Goal: Navigation & Orientation: Find specific page/section

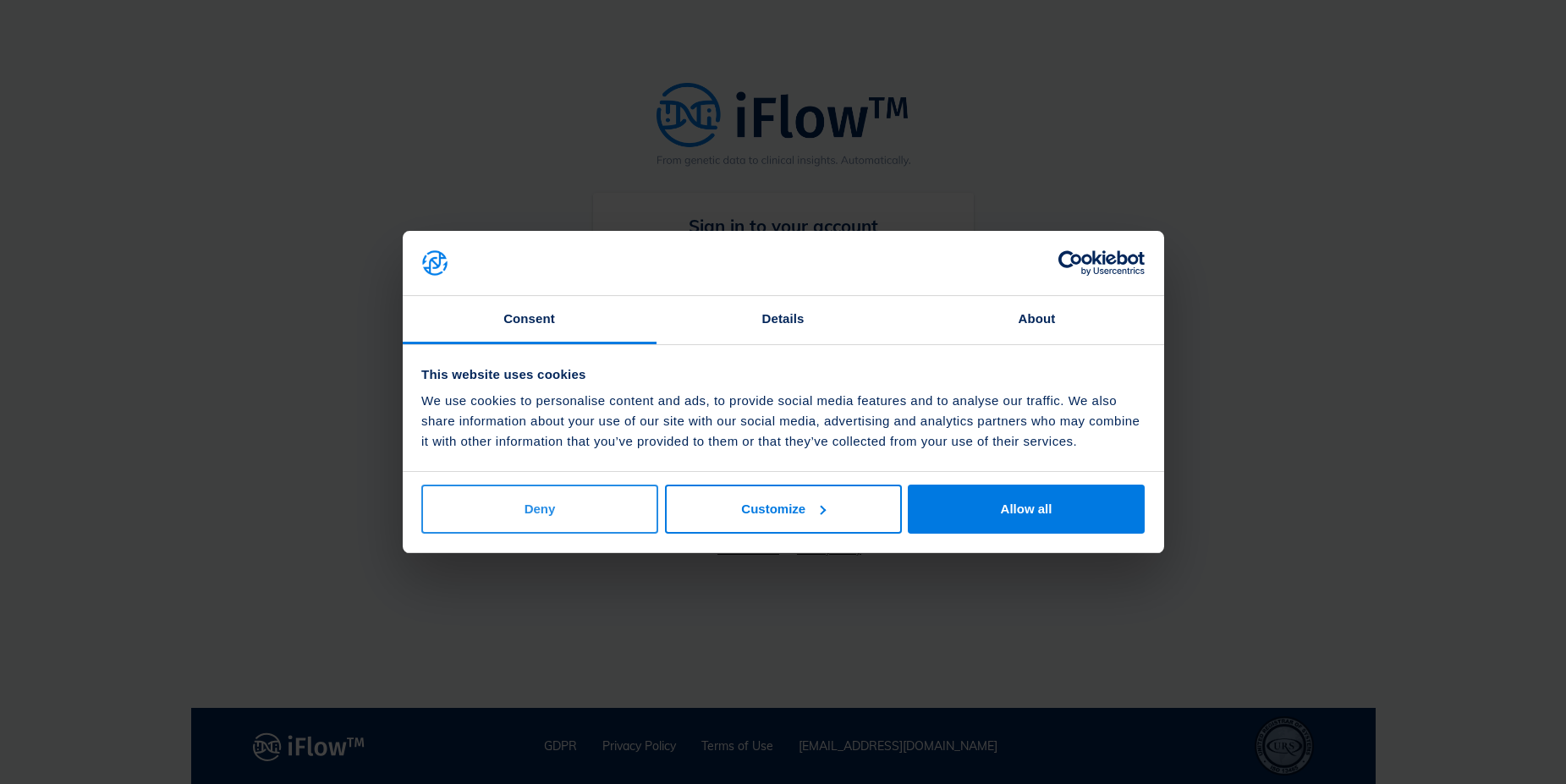
type input "[PERSON_NAME][EMAIL_ADDRESS][PERSON_NAME][DOMAIN_NAME]"
click at [574, 517] on button "Deny" at bounding box center [540, 509] width 237 height 49
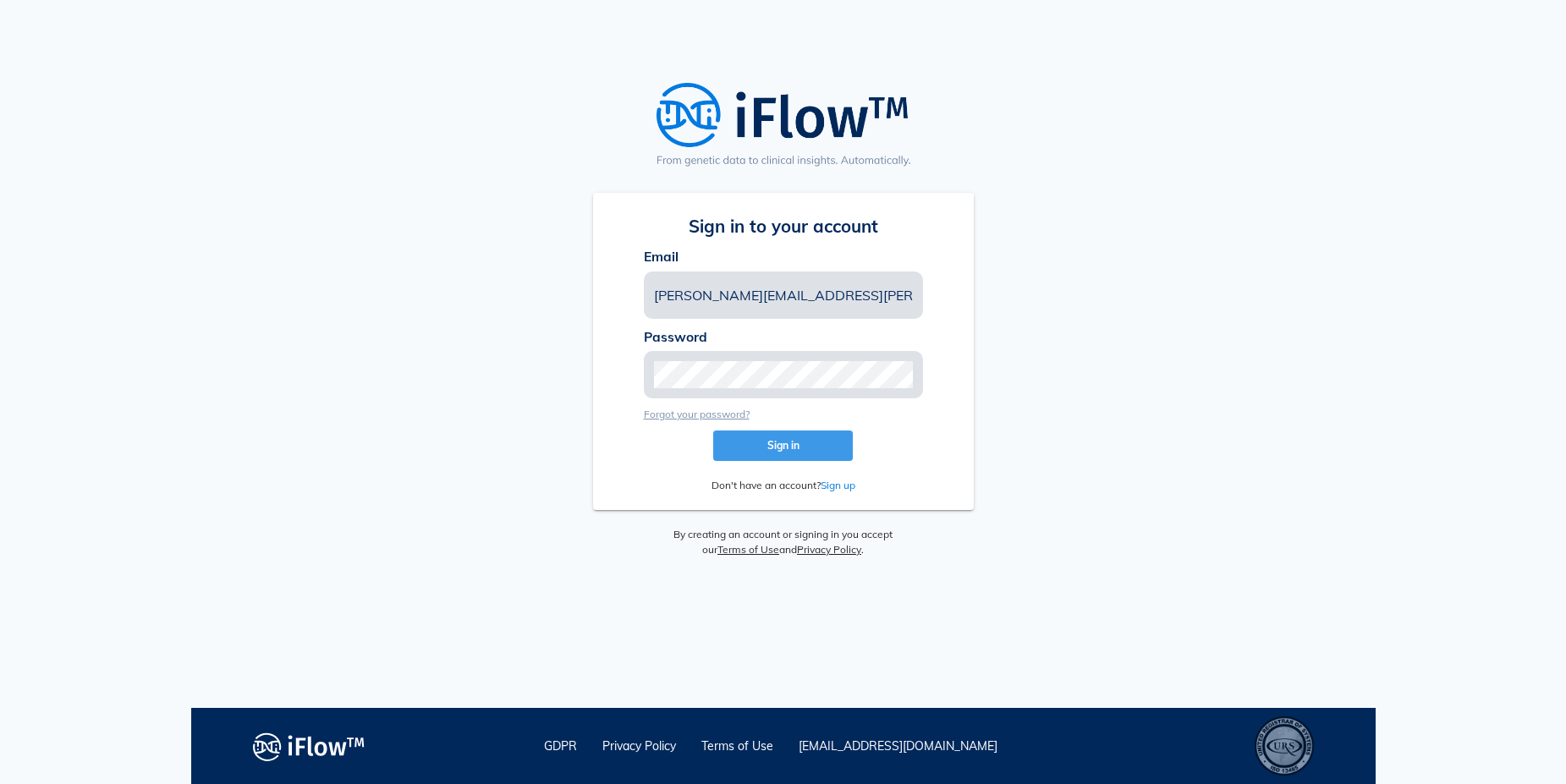
click at [814, 448] on span "Sign in" at bounding box center [783, 445] width 113 height 13
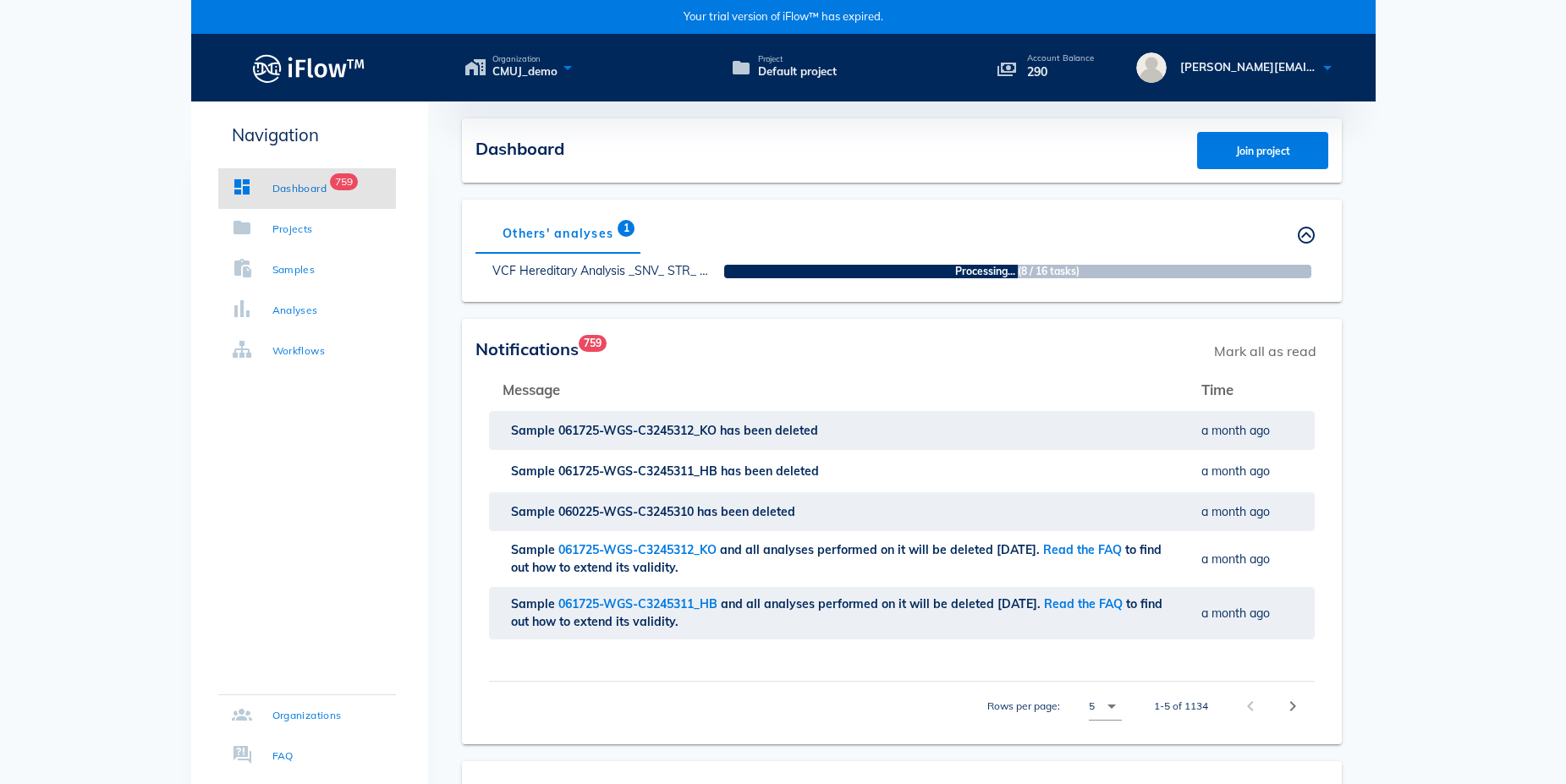
click at [51, 405] on body "Consent Details [#IABV2SETTINGS#] About This website uses cookies We use cookie…" at bounding box center [783, 730] width 1566 height 1460
click at [257, 224] on div "Projects" at bounding box center [272, 229] width 81 height 17
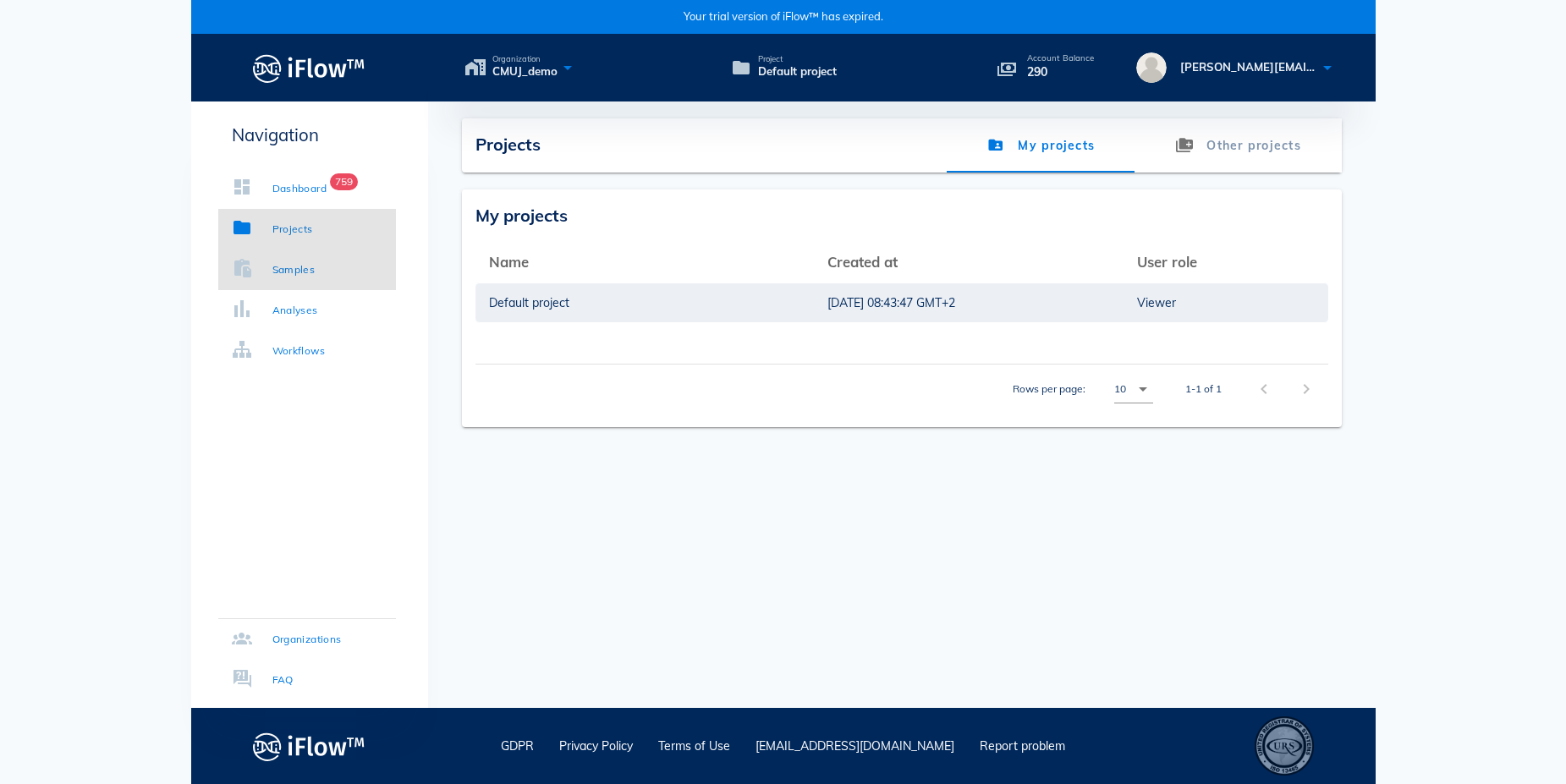
click at [279, 262] on div "Samples" at bounding box center [294, 270] width 43 height 17
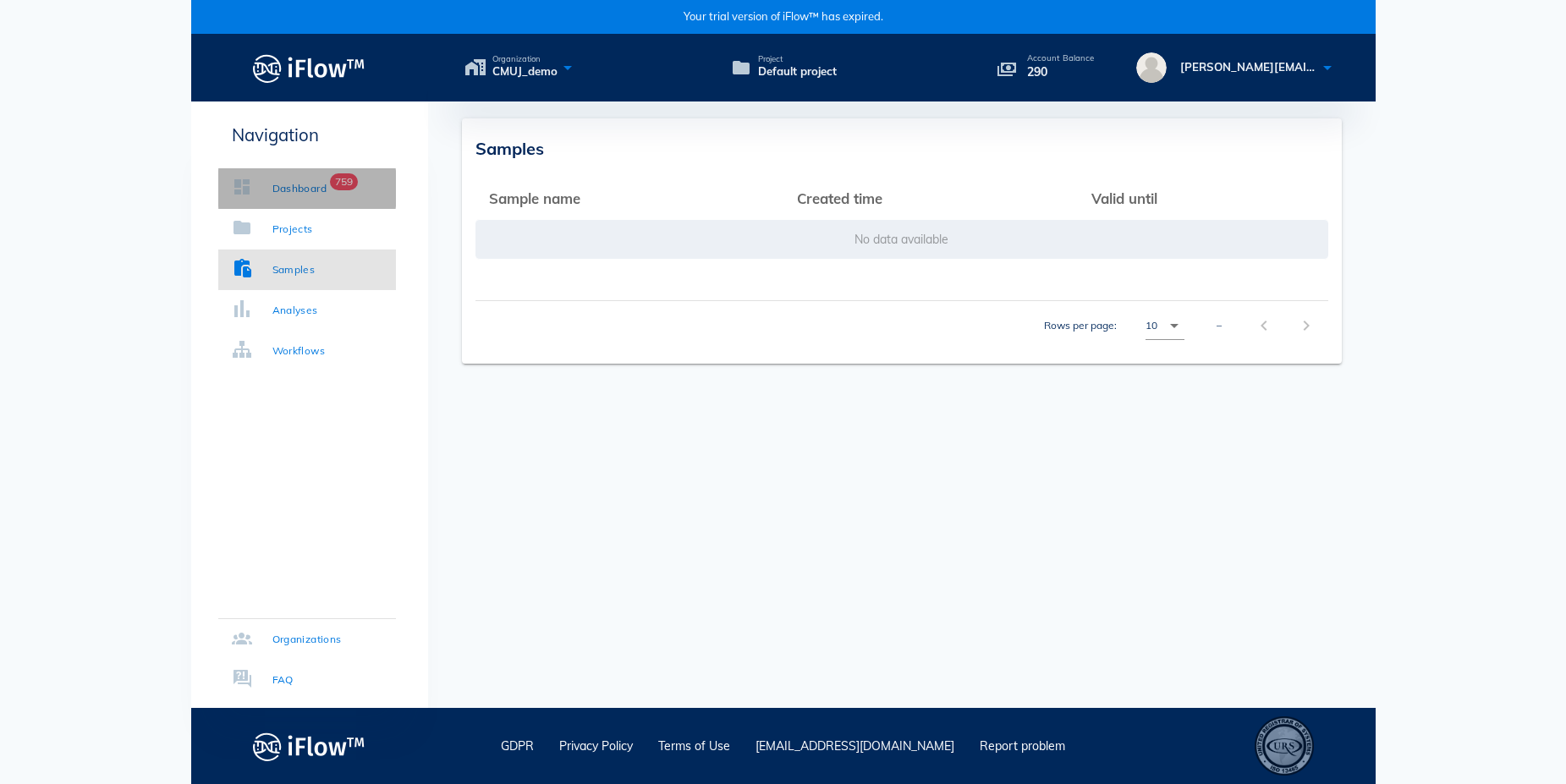
click at [257, 180] on div "Dashboard 759" at bounding box center [279, 188] width 96 height 17
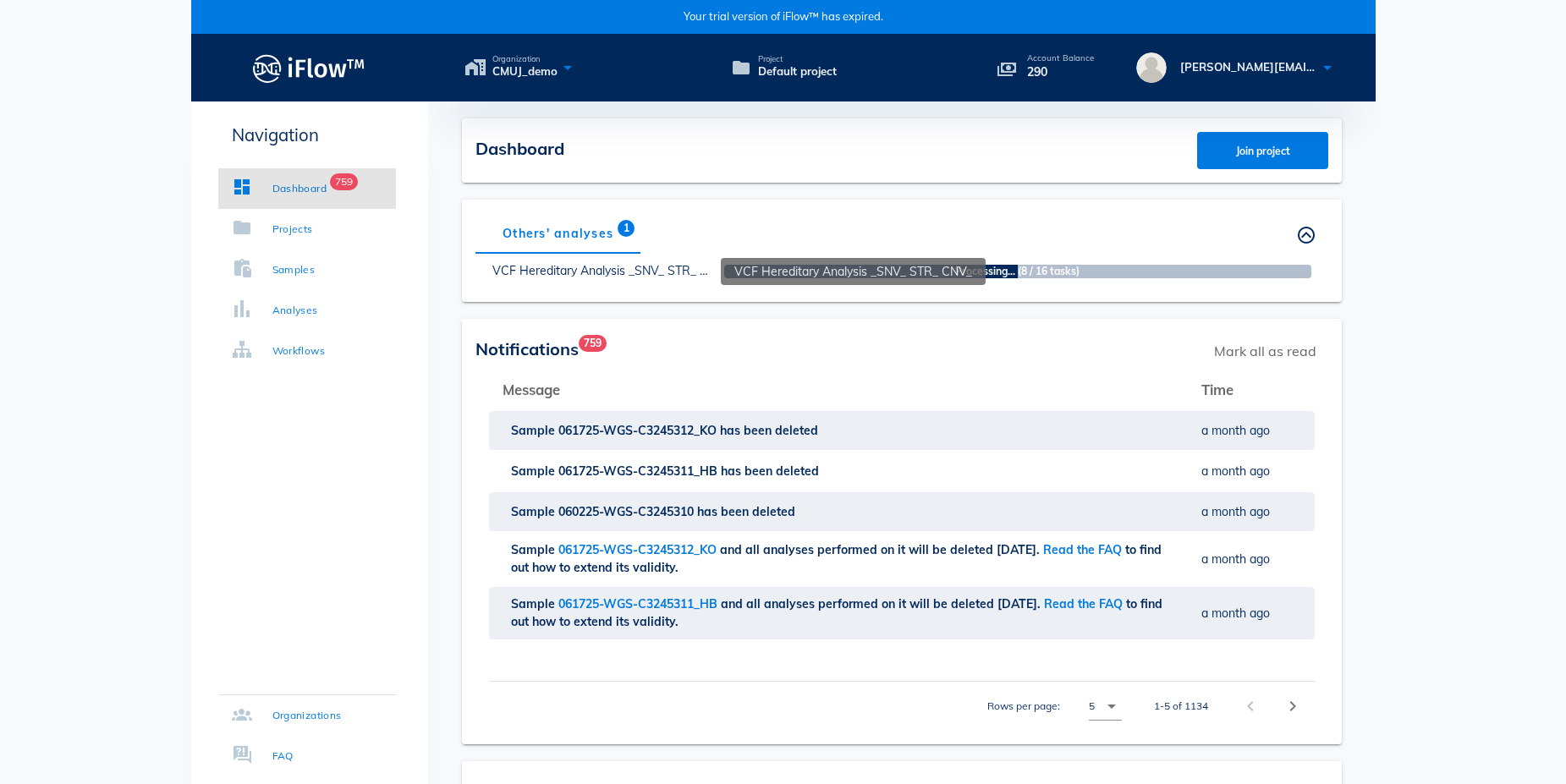
click at [570, 276] on link "VCF Hereditary Analysis _SNV_ STR_ CNV_" at bounding box center [611, 270] width 238 height 15
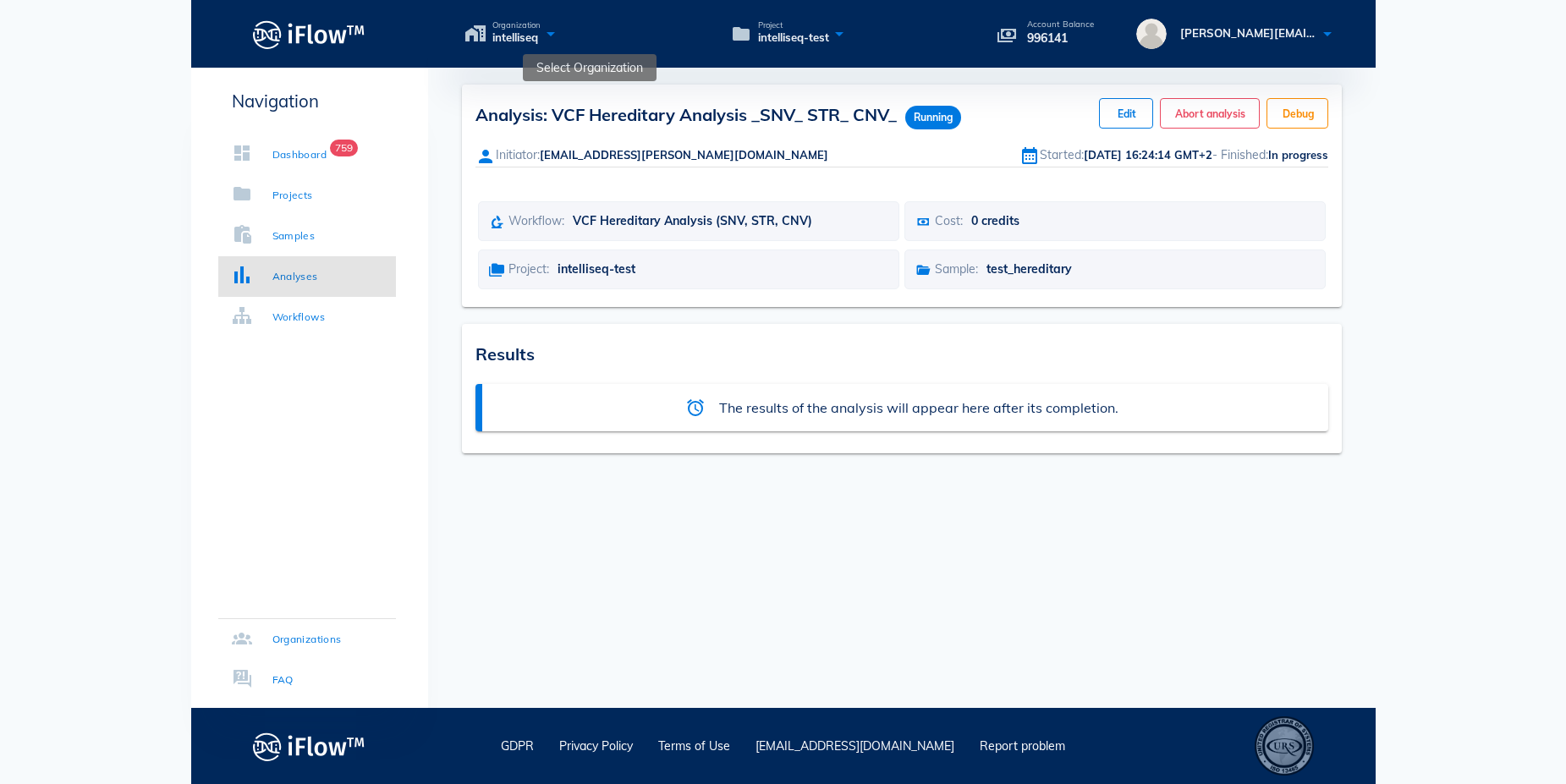
click at [522, 41] on span "intelliseq" at bounding box center [516, 38] width 48 height 17
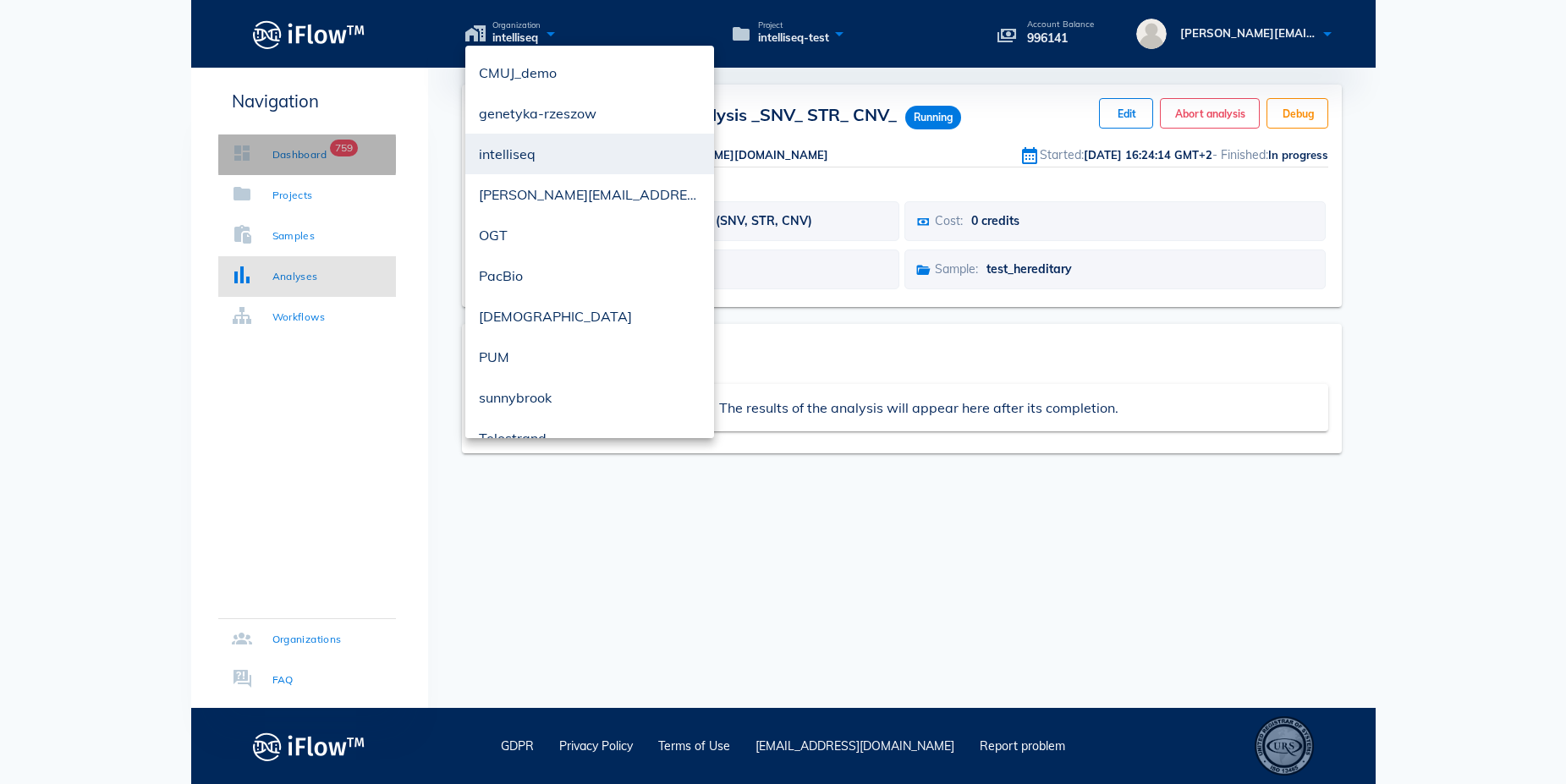
click at [300, 151] on div "Dashboard" at bounding box center [300, 154] width 55 height 17
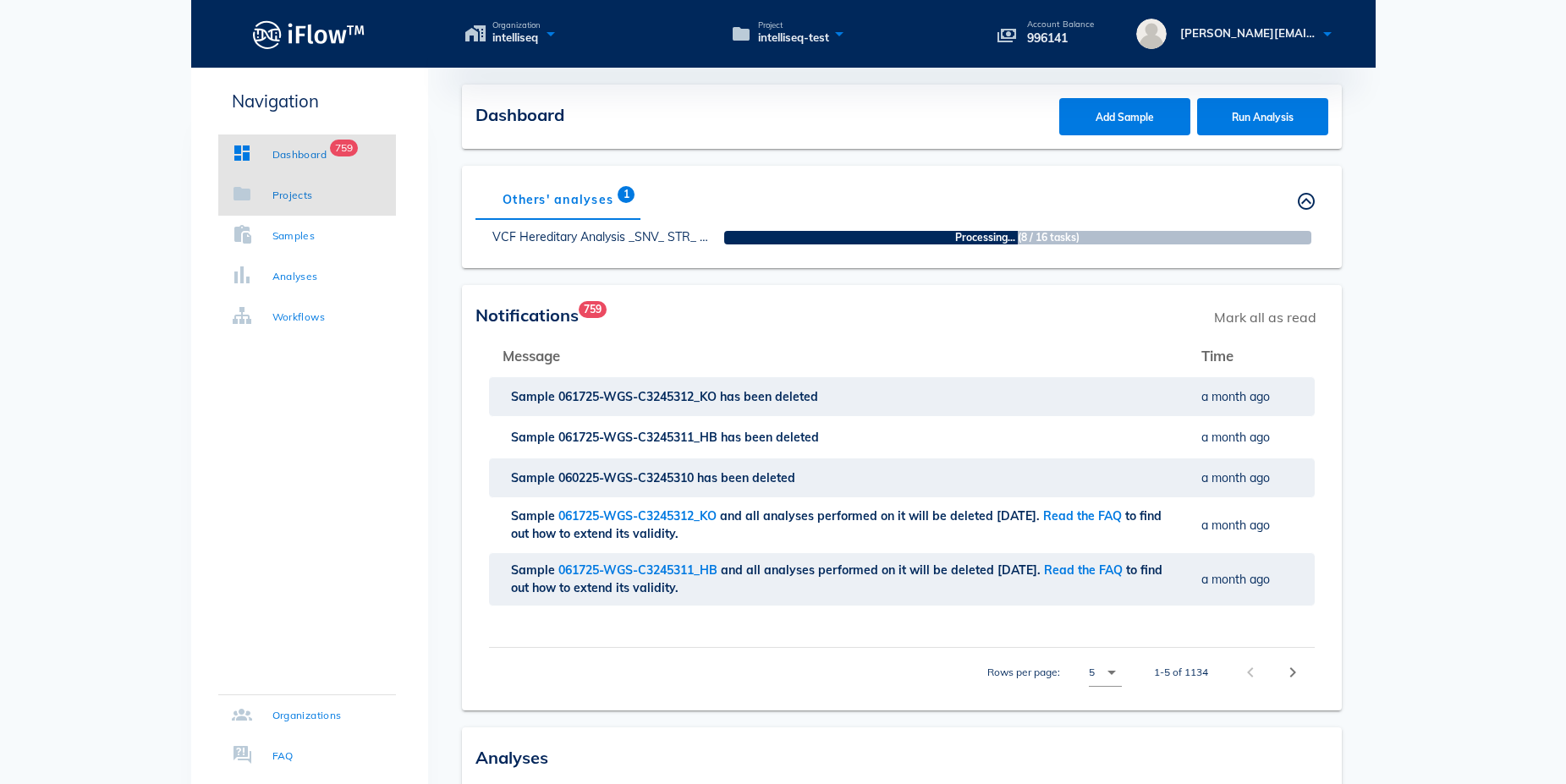
click at [294, 188] on div "Projects" at bounding box center [292, 195] width 40 height 17
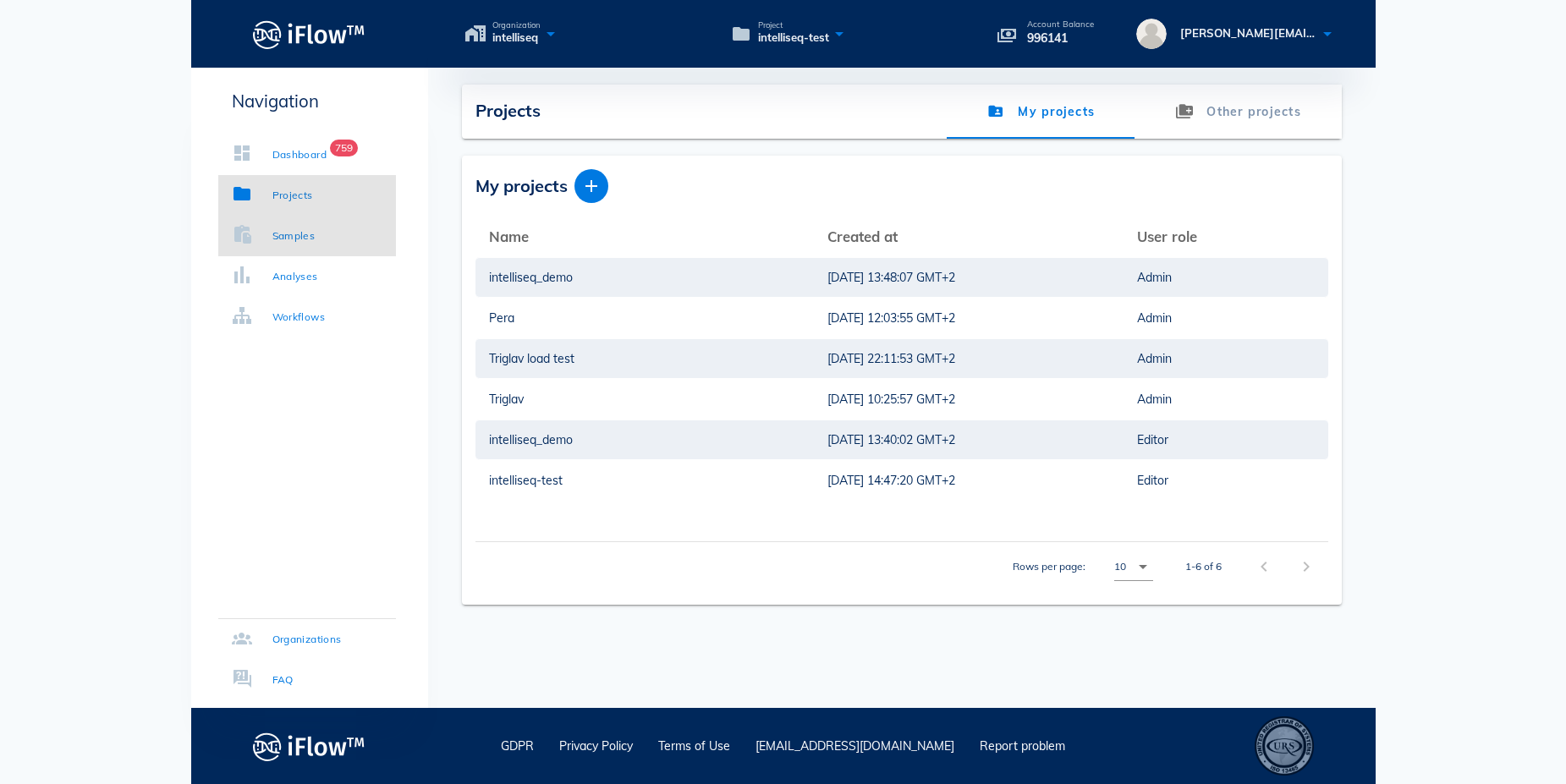
click at [289, 238] on div "Samples" at bounding box center [294, 236] width 43 height 17
